Goal: Communication & Community: Answer question/provide support

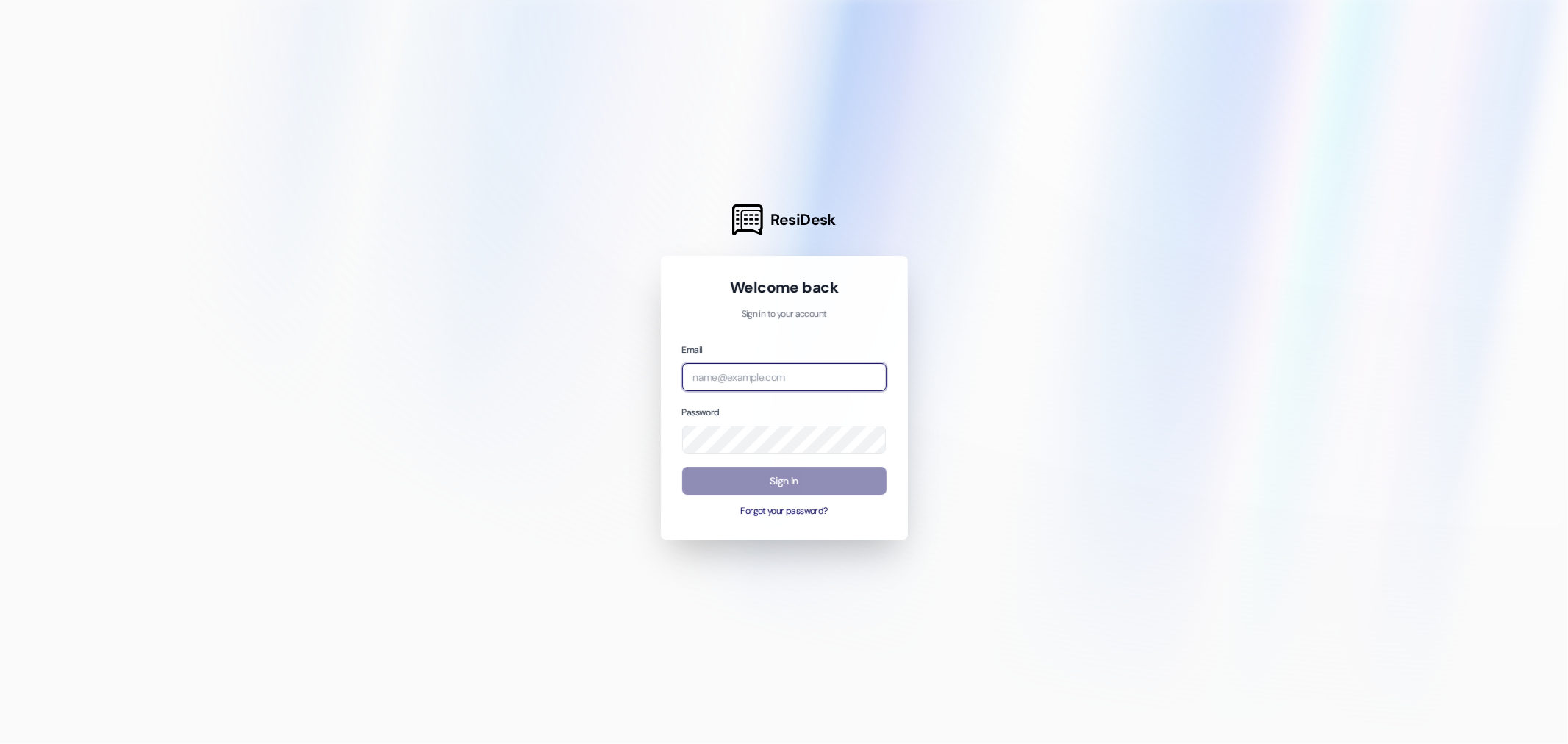
type input "leasing.southridge@redstoneresidential.com"
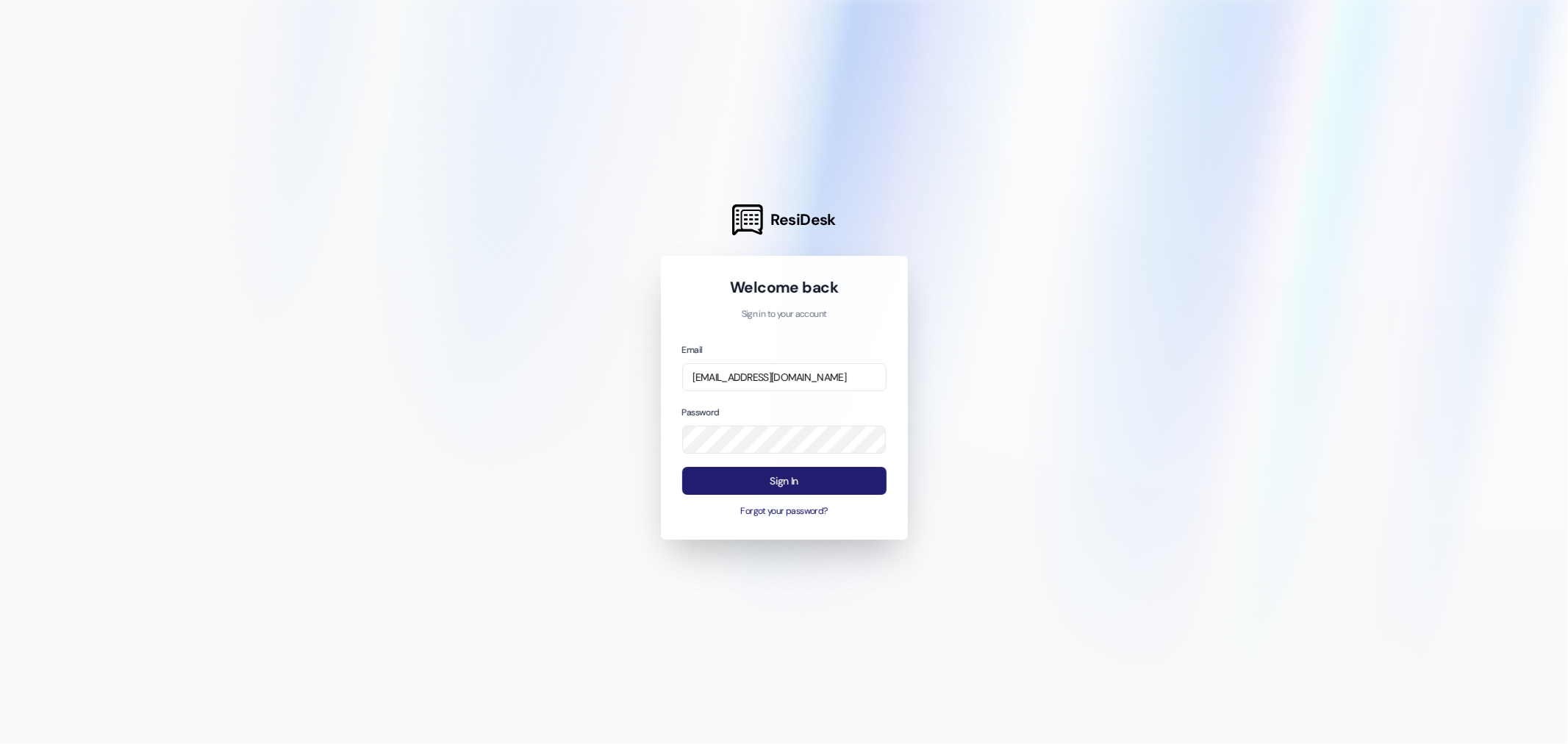
click at [814, 478] on button "Sign In" at bounding box center [784, 481] width 205 height 28
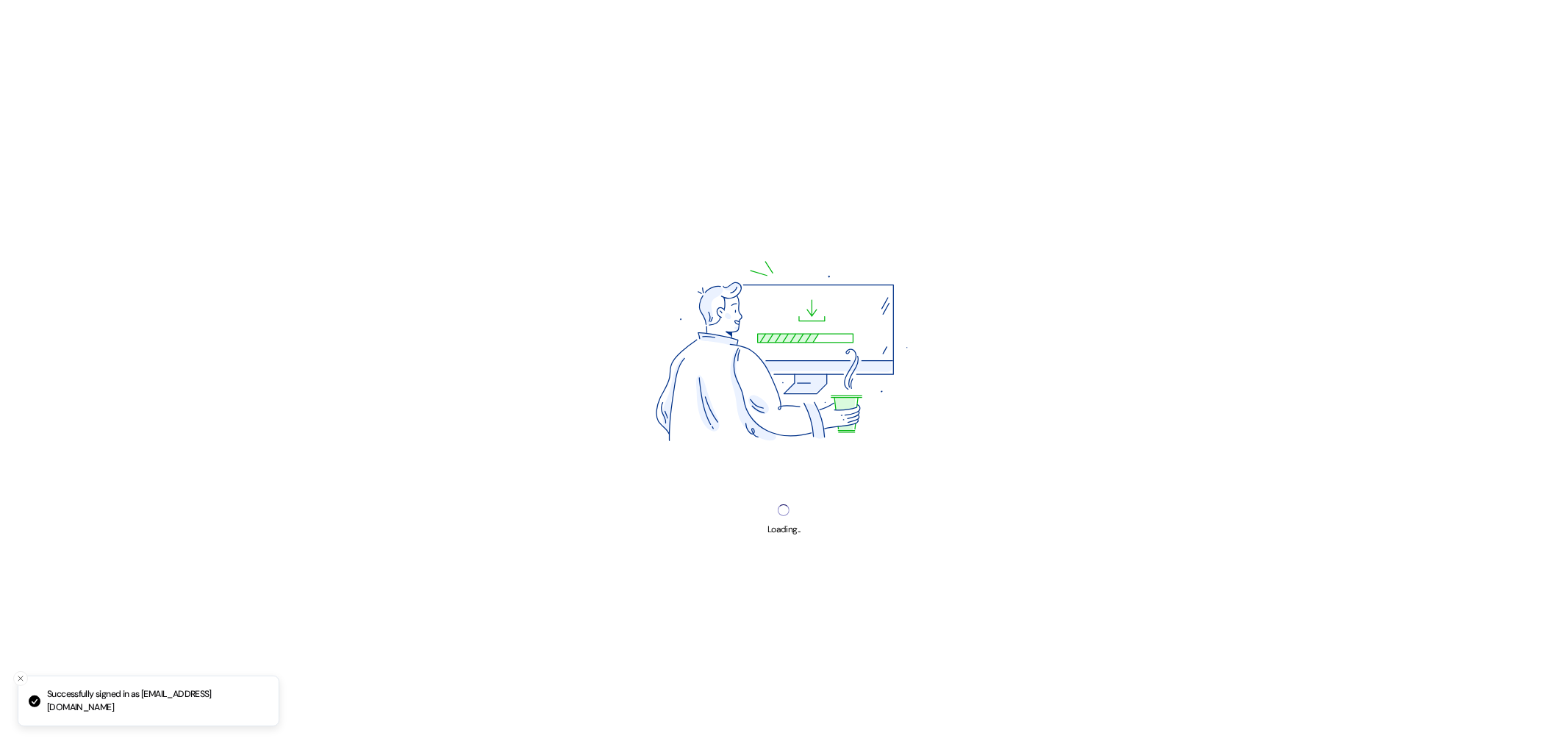
click at [792, 480] on div "Loading..." at bounding box center [784, 372] width 1568 height 744
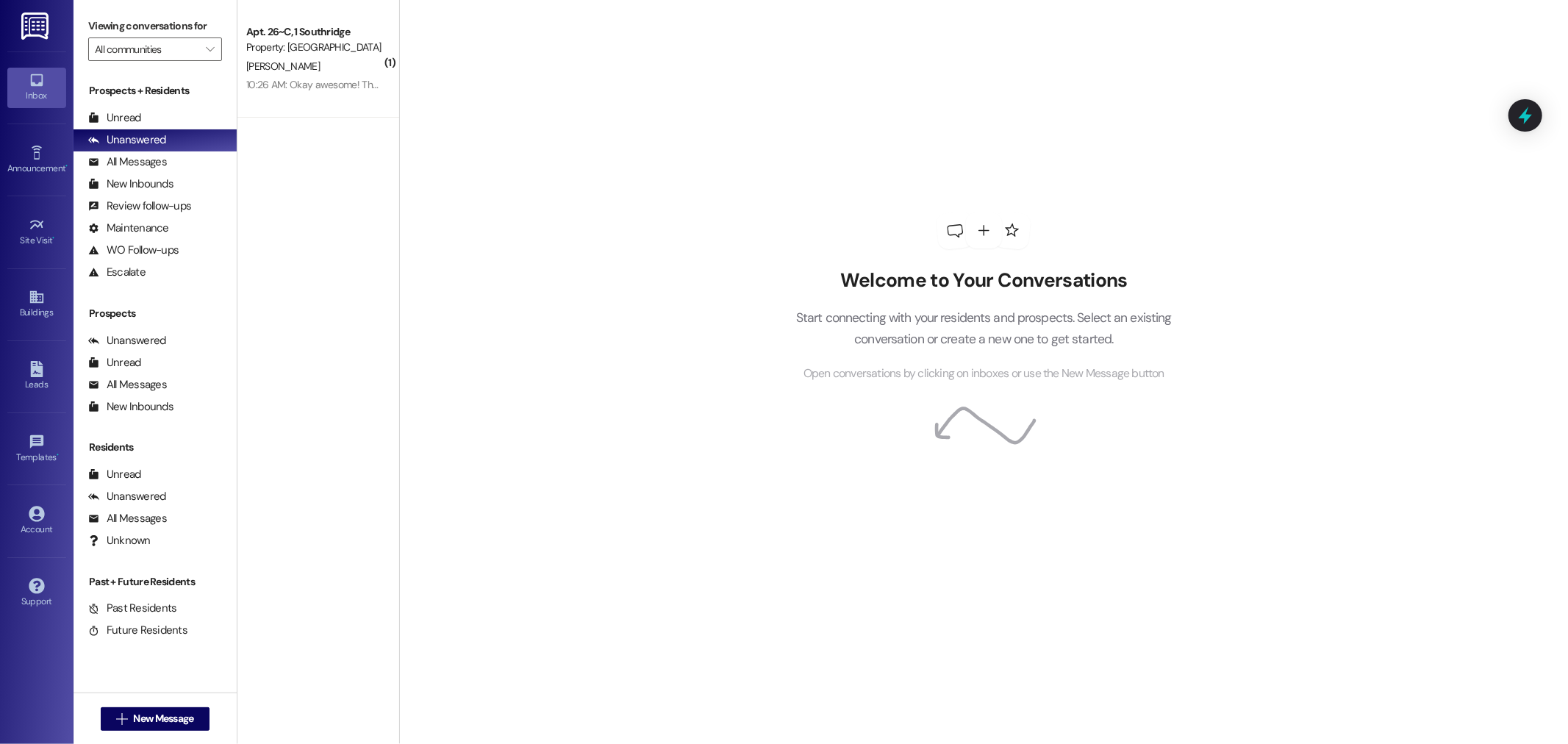
click at [340, 61] on div "J. Cummings" at bounding box center [314, 66] width 139 height 19
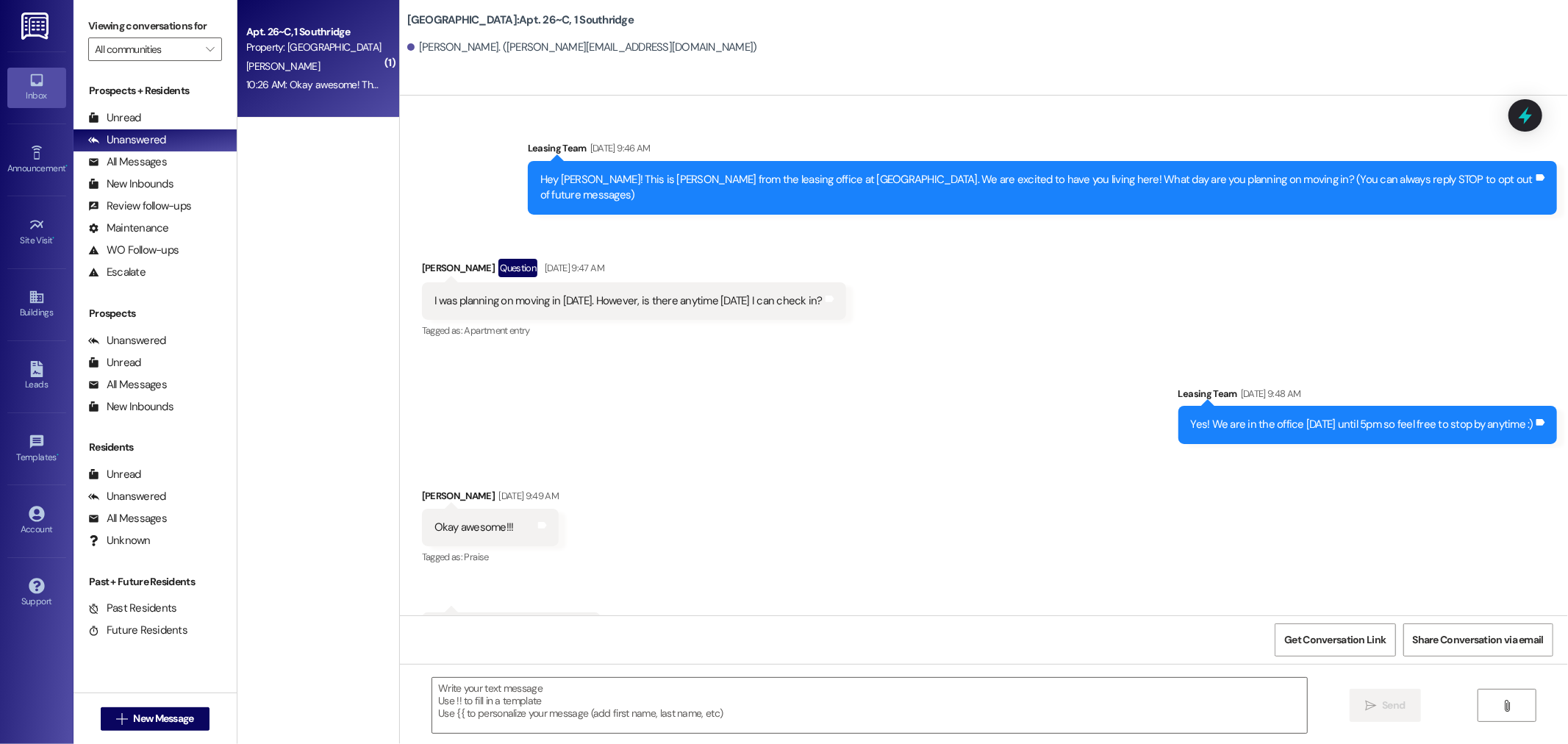
scroll to position [18914, 0]
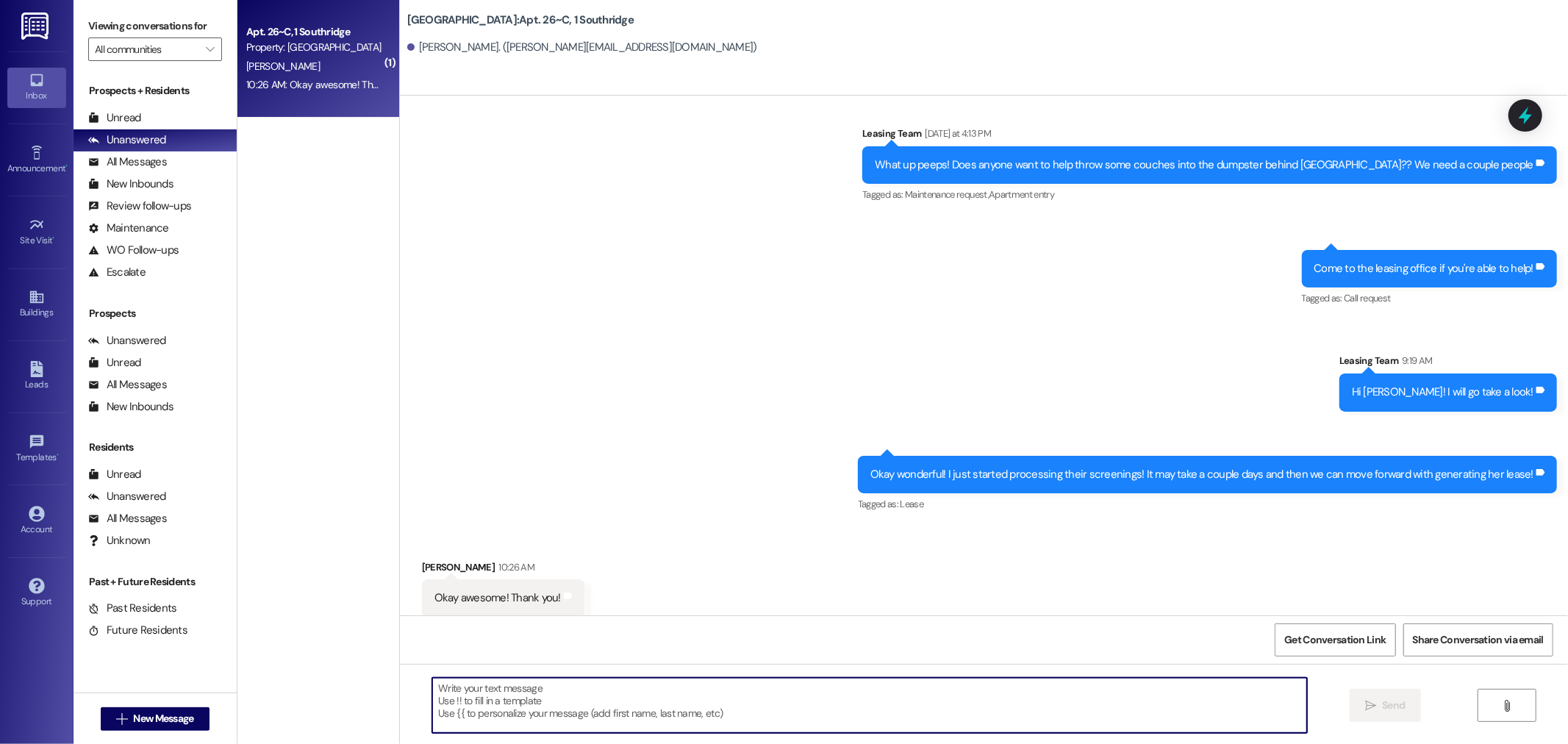
click at [518, 699] on textarea at bounding box center [869, 706] width 874 height 55
type textarea "Ofc!"
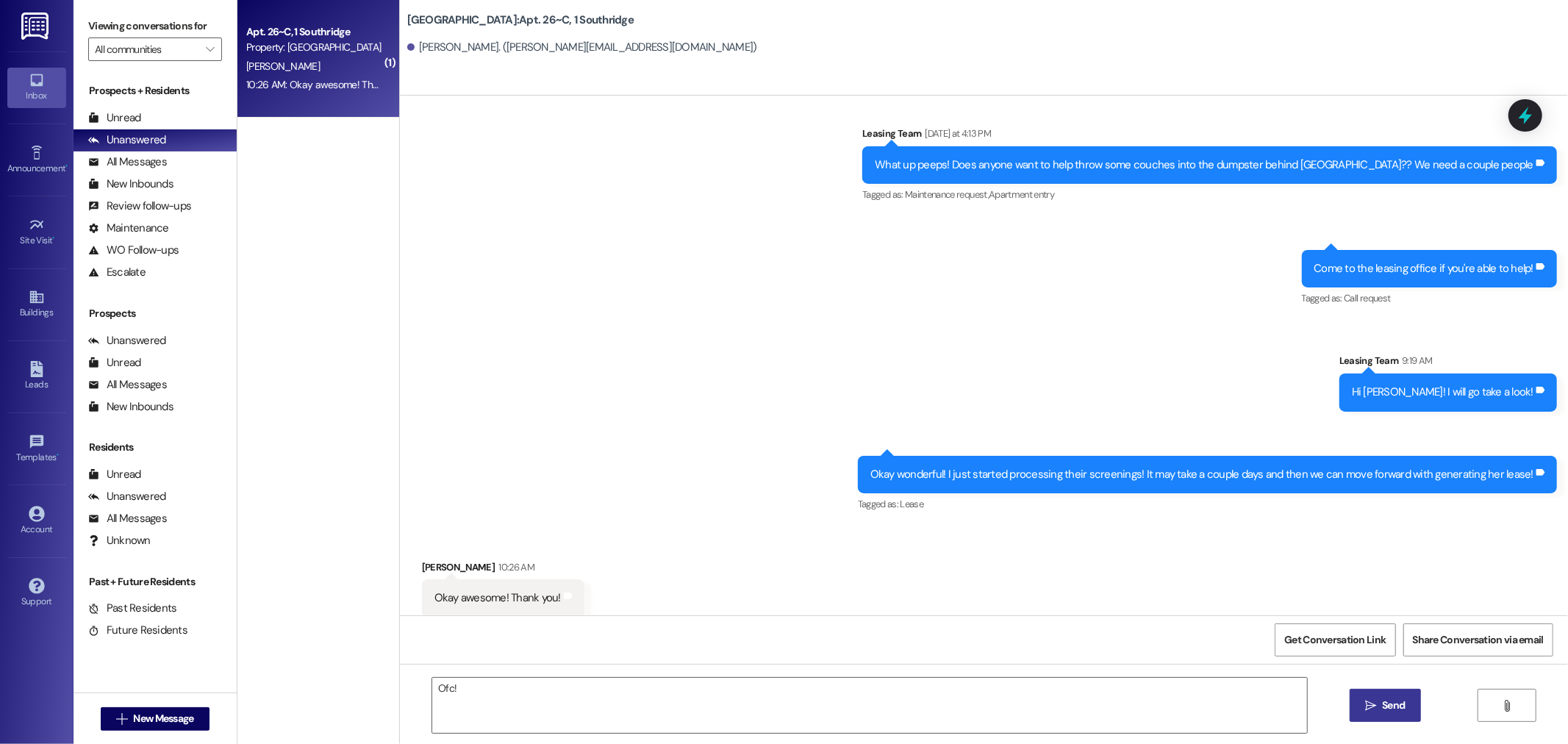
click at [1406, 699] on span "Send" at bounding box center [1393, 705] width 28 height 16
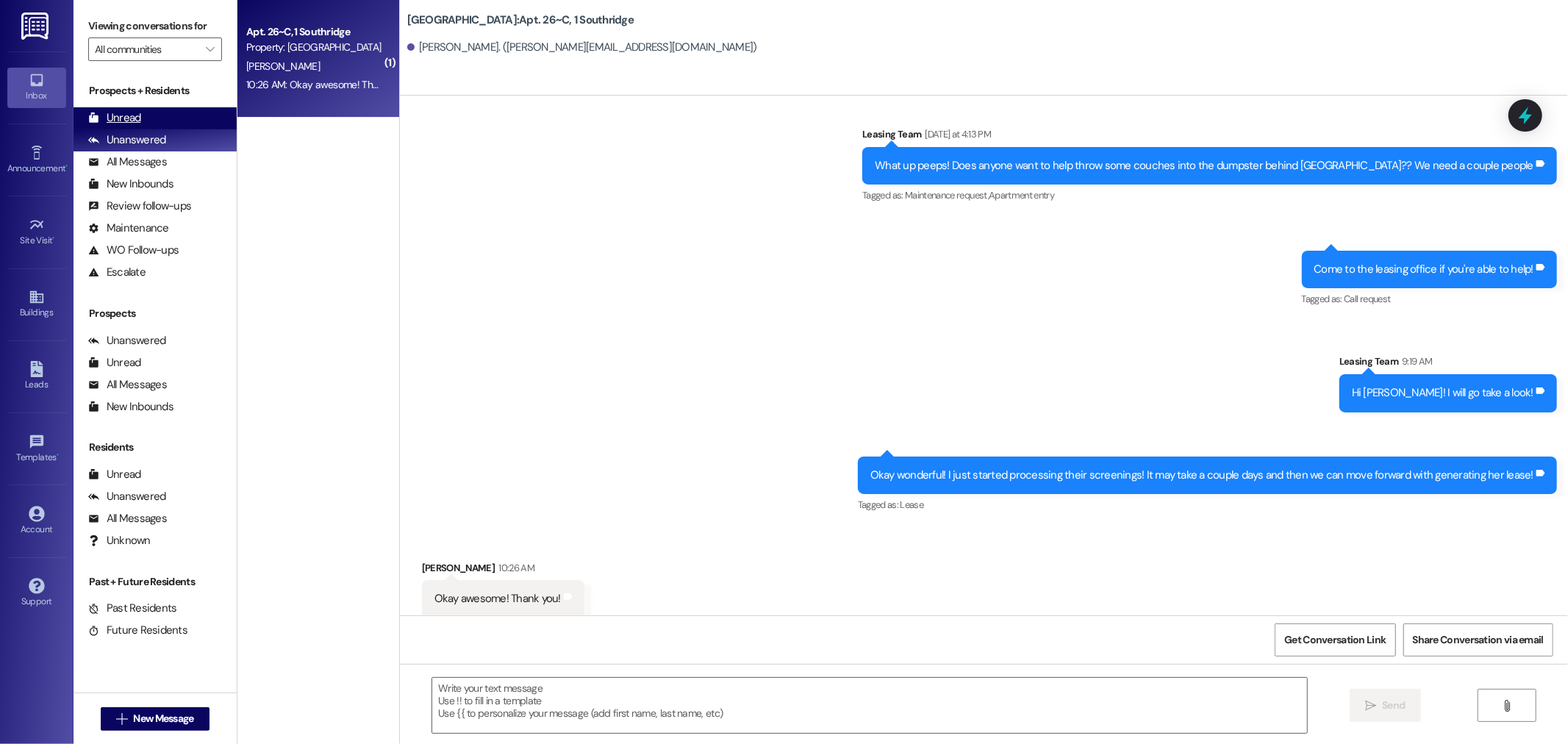
click at [128, 116] on div "Unread" at bounding box center [114, 118] width 53 height 16
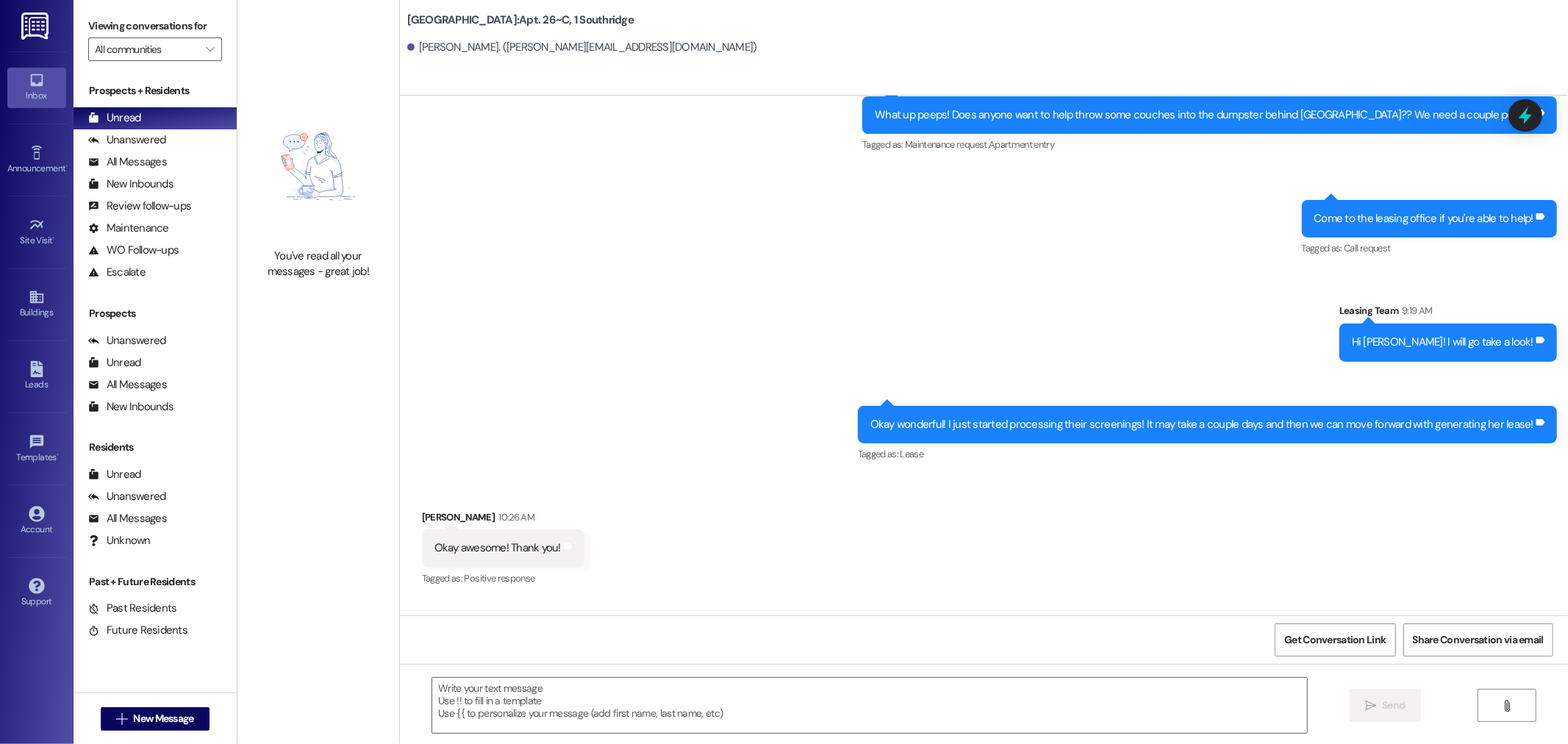
scroll to position [19017, 0]
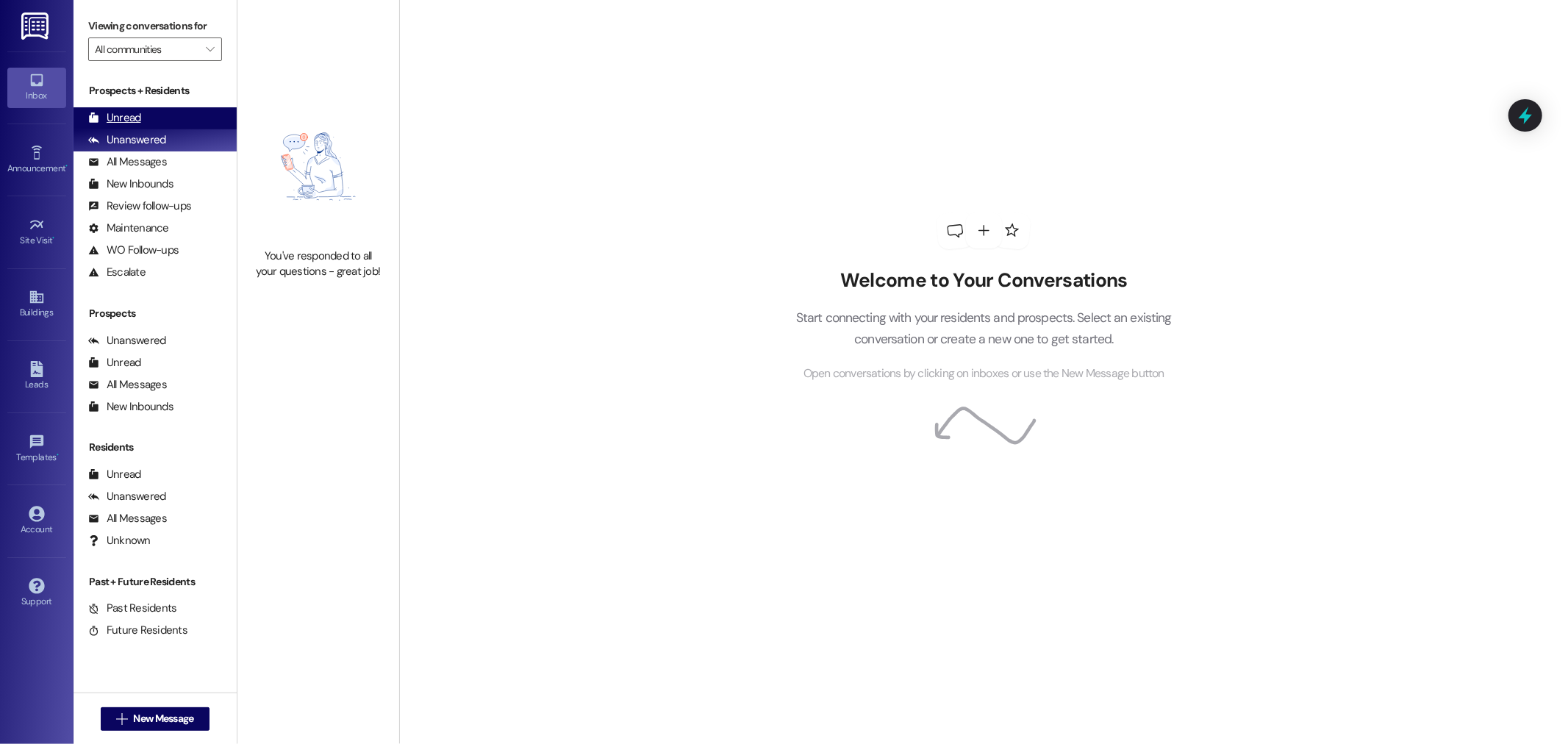
click at [187, 123] on div "Unread (0)" at bounding box center [155, 119] width 164 height 22
click at [153, 710] on button " New Message" at bounding box center [155, 719] width 109 height 23
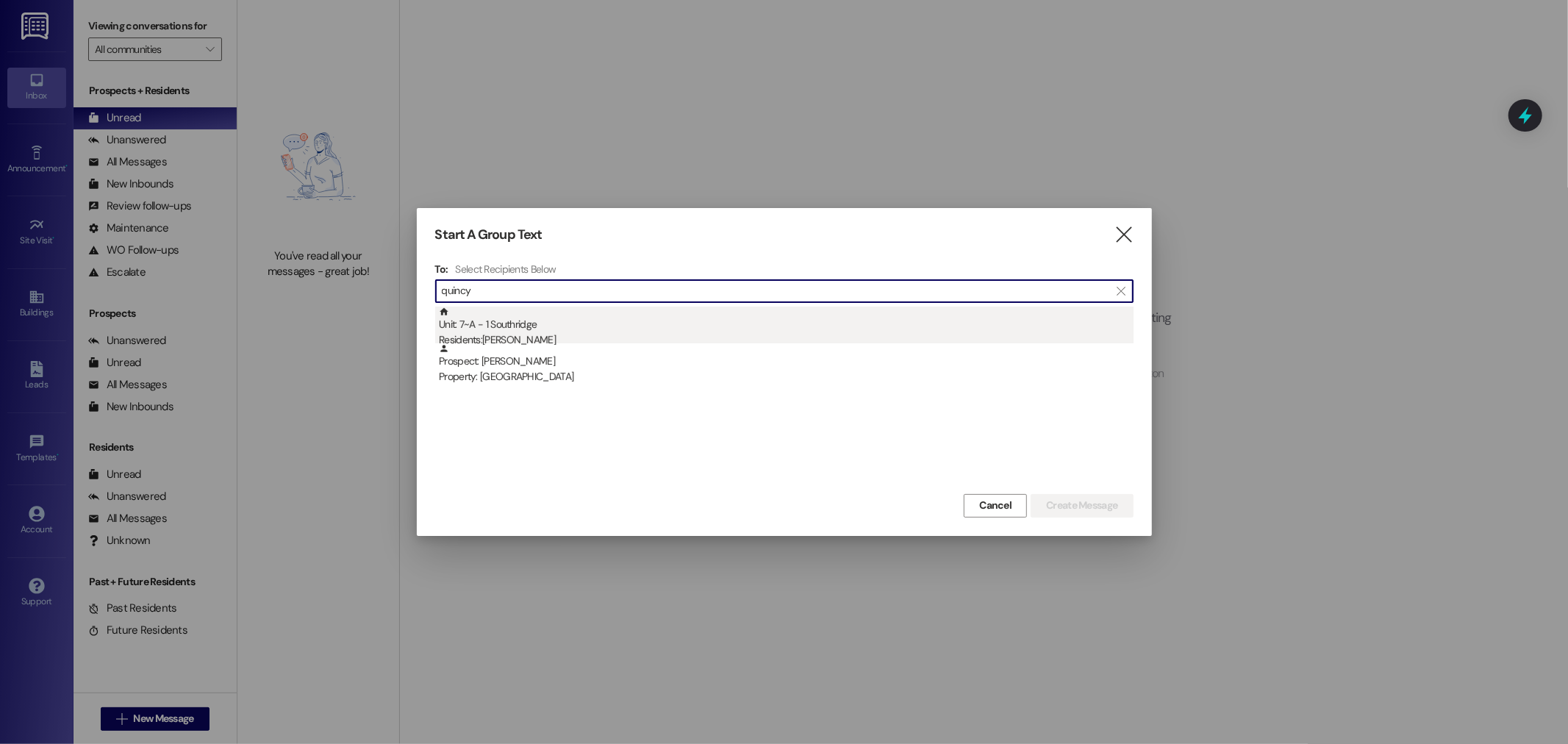
type input "quincy"
click at [581, 324] on div "Unit: 7~A - 1 Southridge Residents: [PERSON_NAME]" at bounding box center [786, 327] width 694 height 42
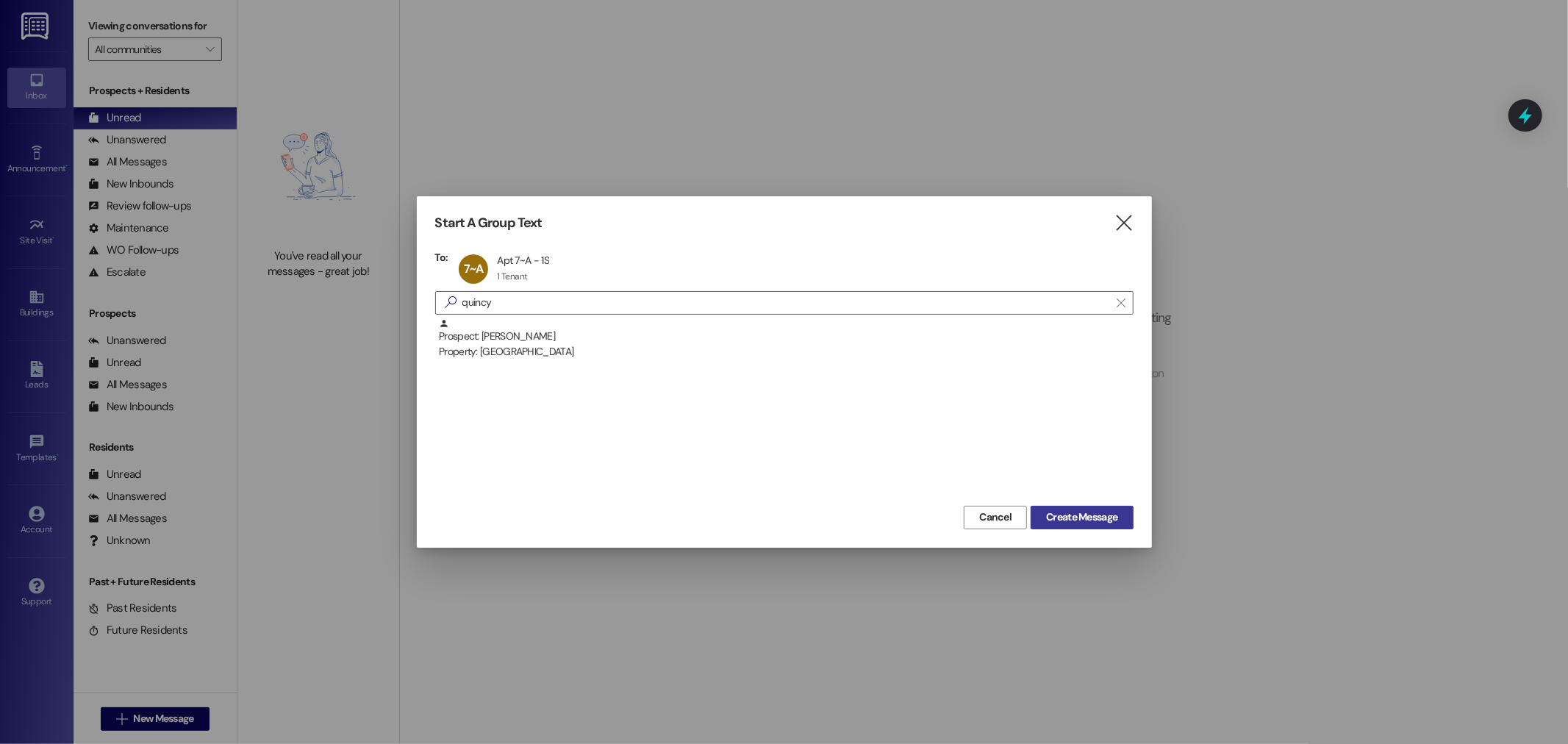
click at [1078, 506] on button "Create Message" at bounding box center [1081, 517] width 102 height 23
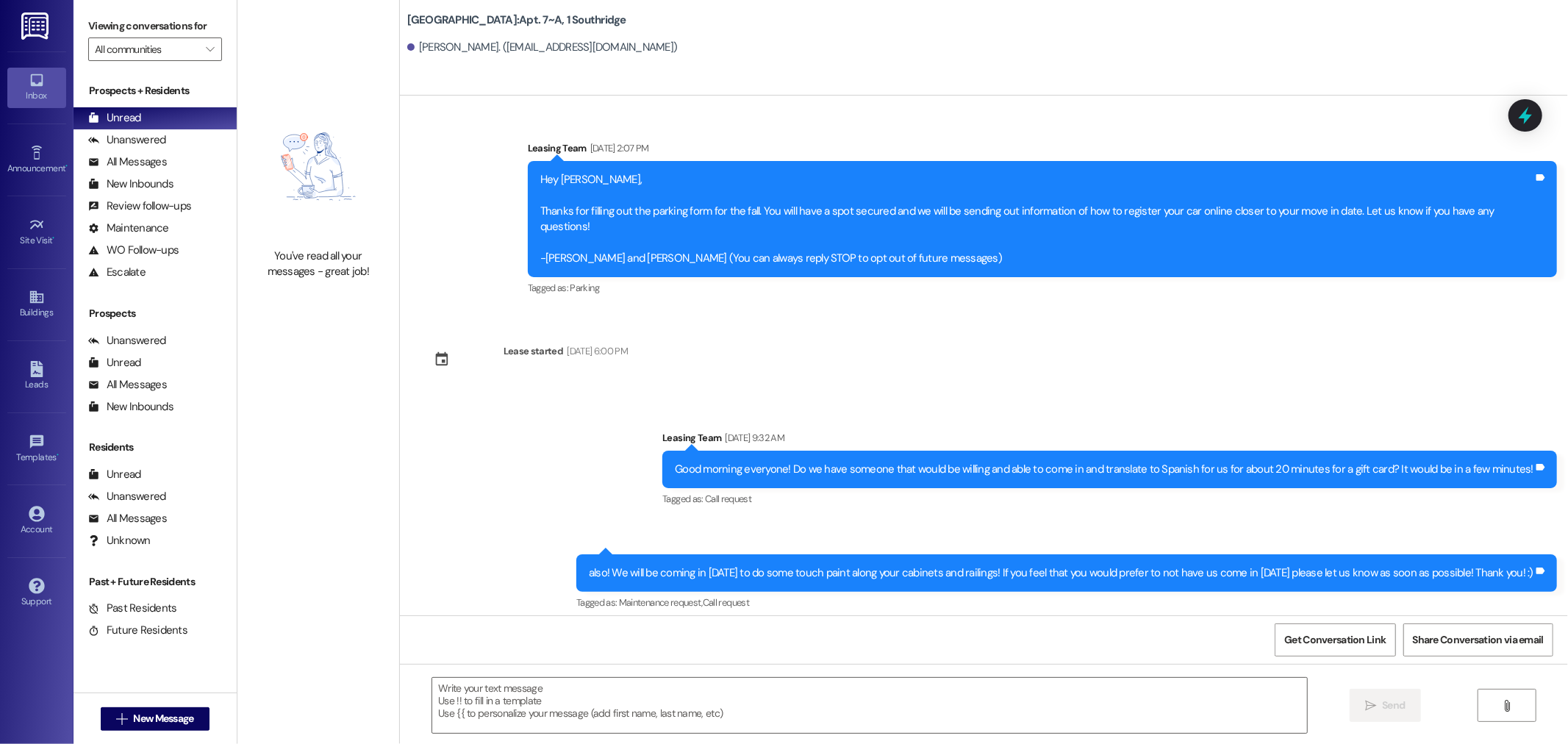
scroll to position [2523, 0]
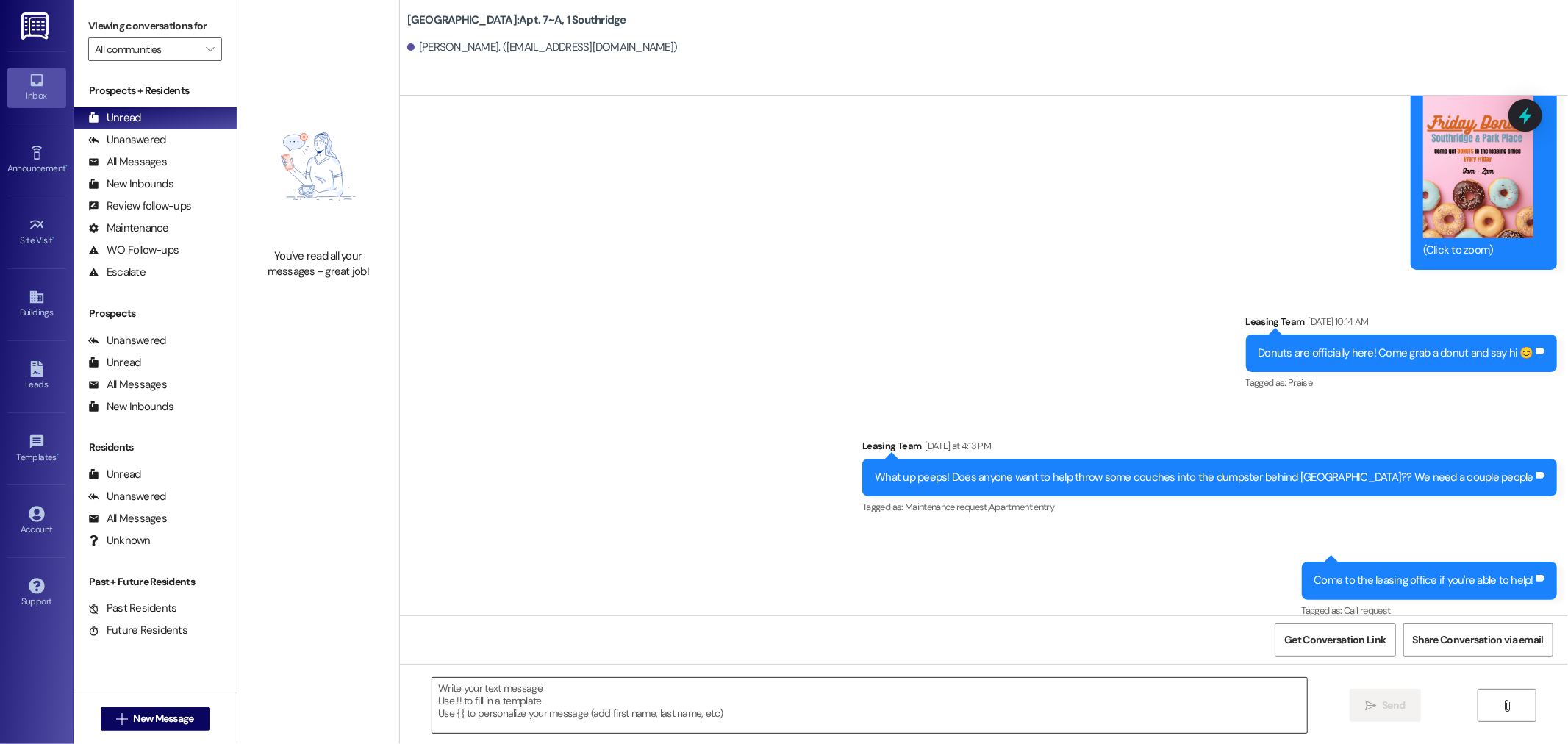
click at [583, 725] on textarea at bounding box center [869, 706] width 874 height 55
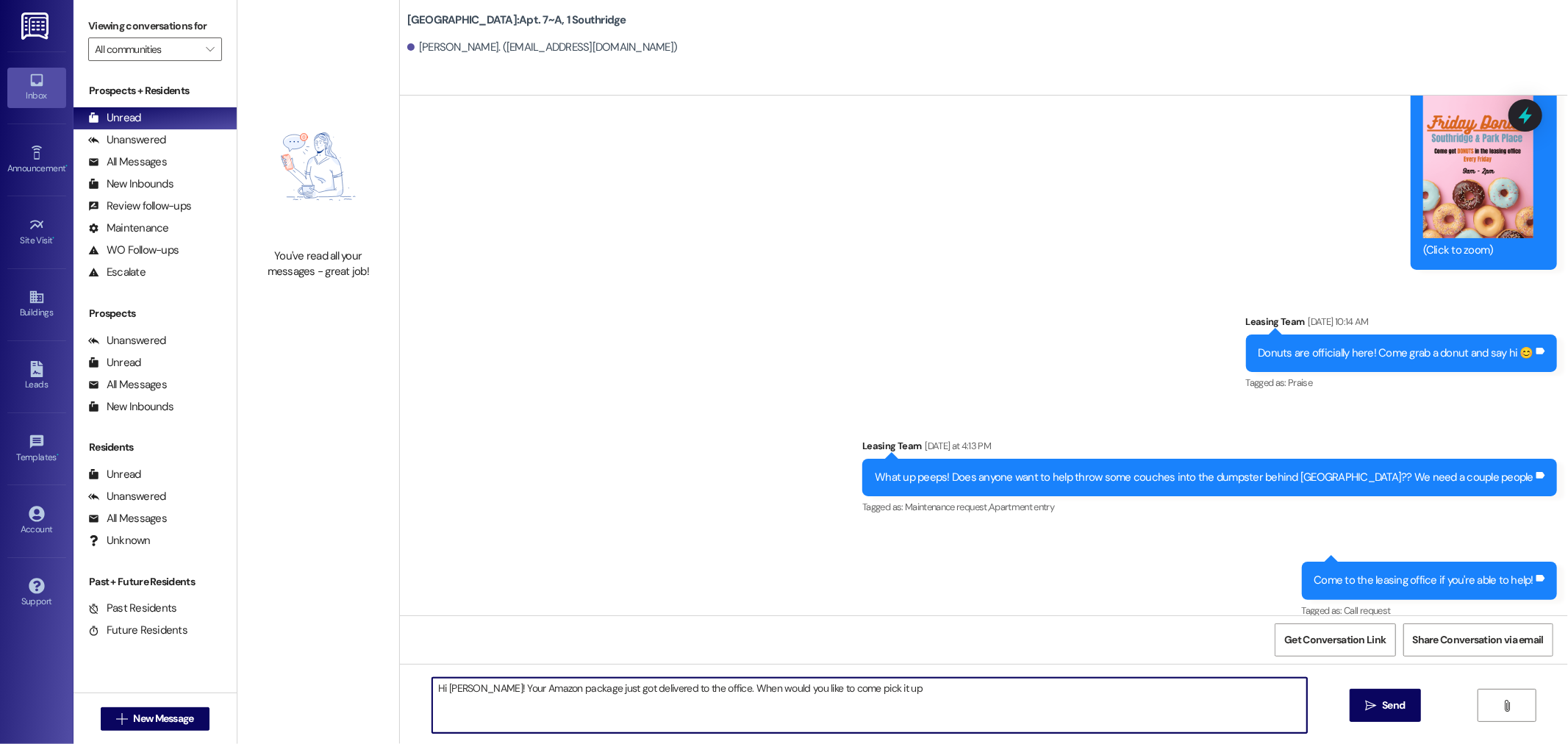
type textarea "Hi [PERSON_NAME]! Your Amazon package just got delivered to the office. When wo…"
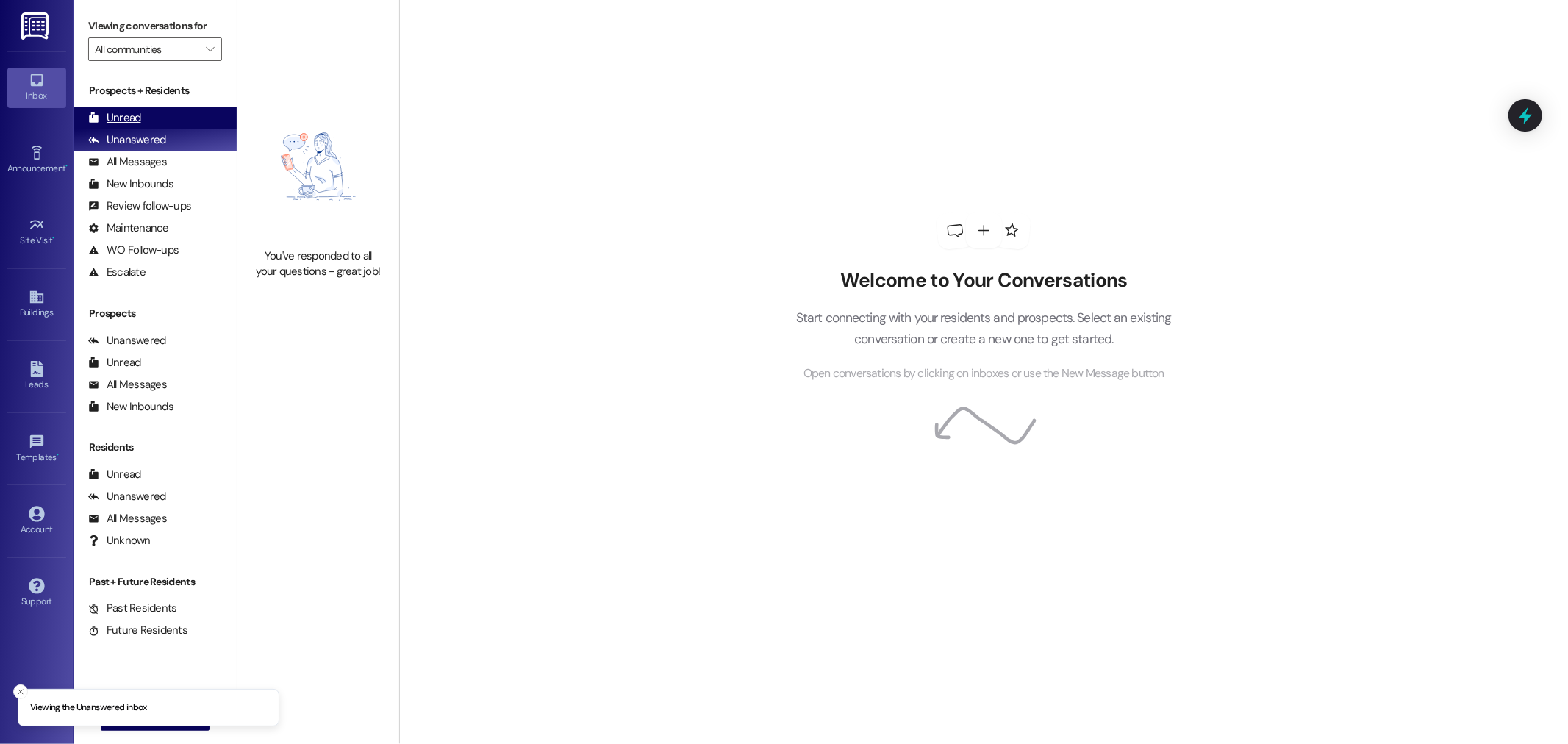
click at [164, 117] on div "Unread (0)" at bounding box center [155, 119] width 164 height 22
